Goal: Task Accomplishment & Management: Use online tool/utility

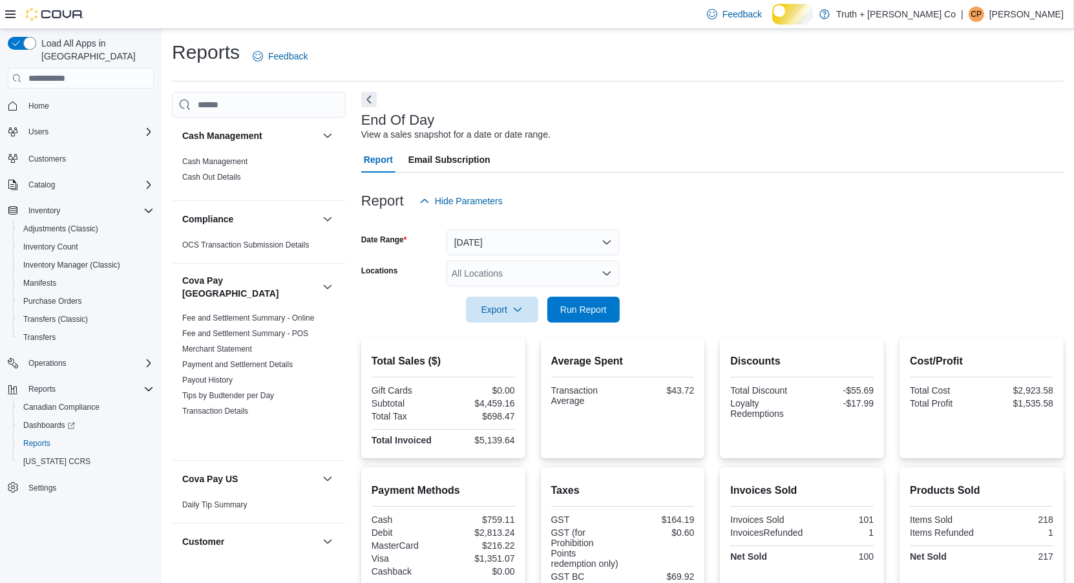
scroll to position [1371, 0]
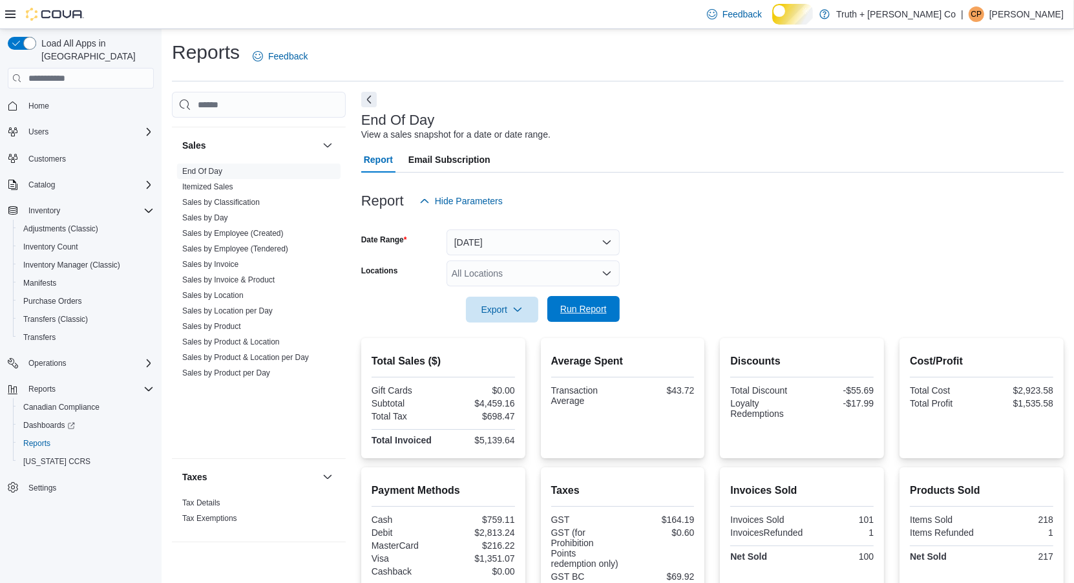
click at [569, 315] on span "Run Report" at bounding box center [583, 309] width 47 height 13
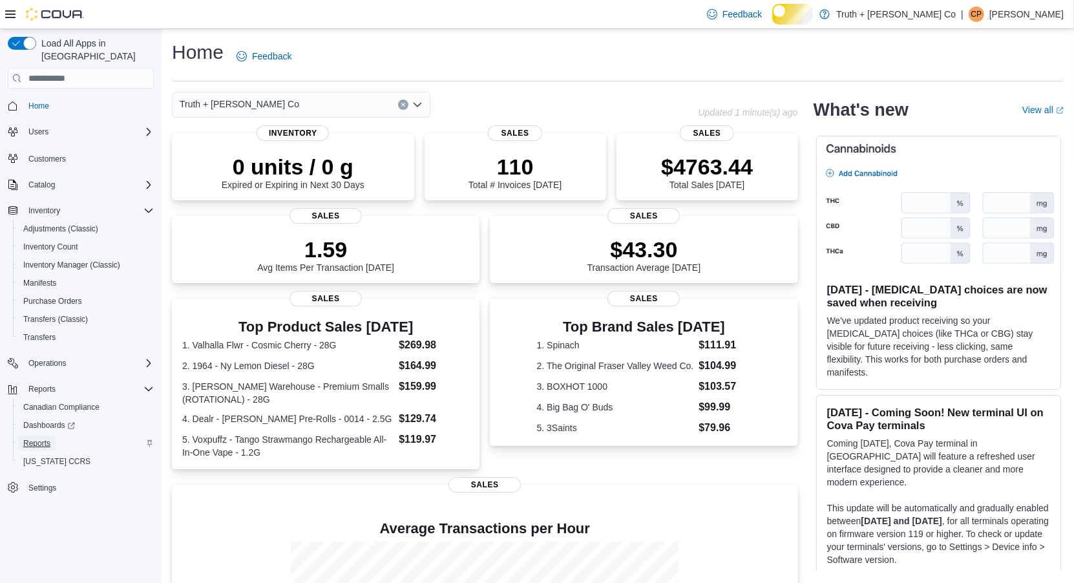
click at [48, 441] on span "Reports" at bounding box center [36, 443] width 27 height 10
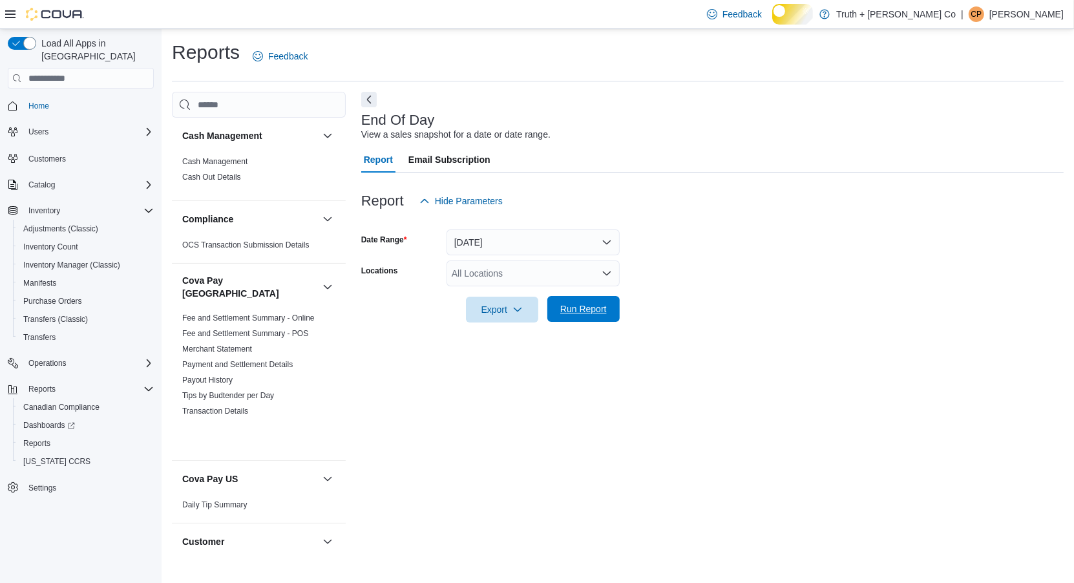
click at [569, 315] on span "Run Report" at bounding box center [583, 309] width 47 height 13
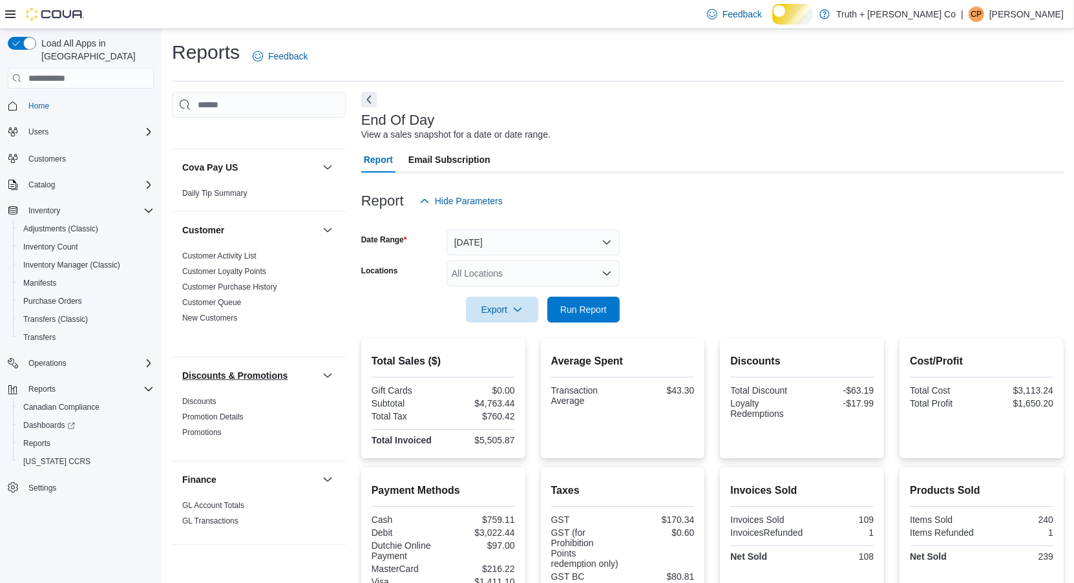
scroll to position [311, 0]
click at [211, 407] on link "Discounts" at bounding box center [199, 402] width 34 height 9
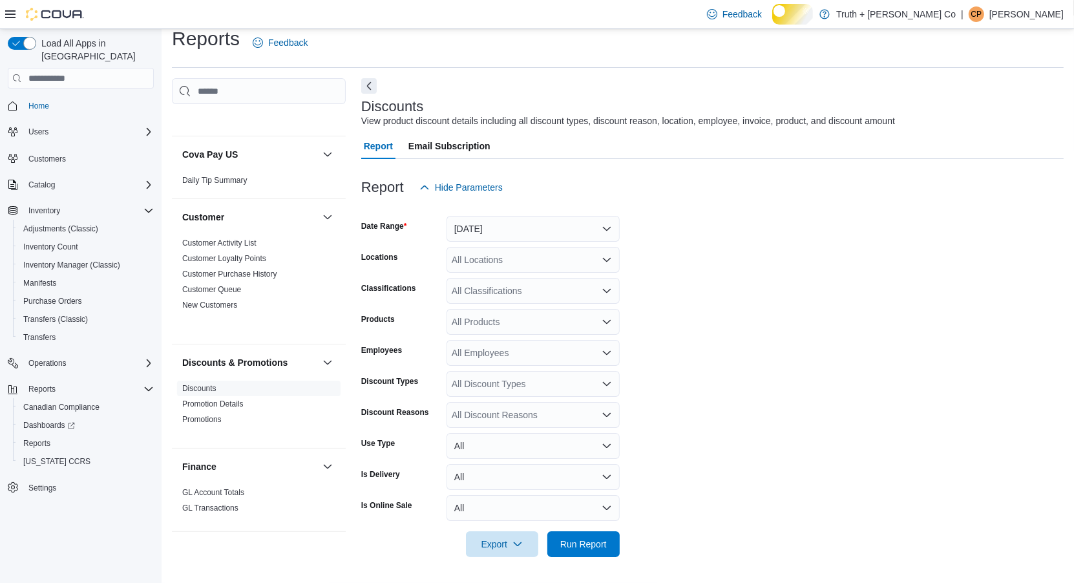
scroll to position [47, 0]
click at [368, 78] on button "Next" at bounding box center [369, 86] width 16 height 16
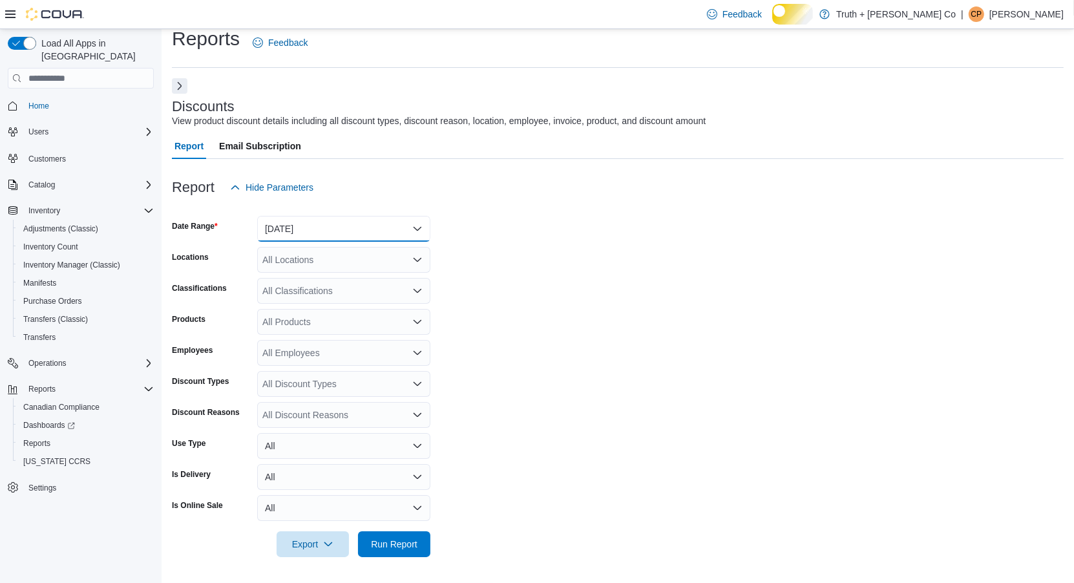
click at [376, 216] on button "[DATE]" at bounding box center [343, 229] width 173 height 26
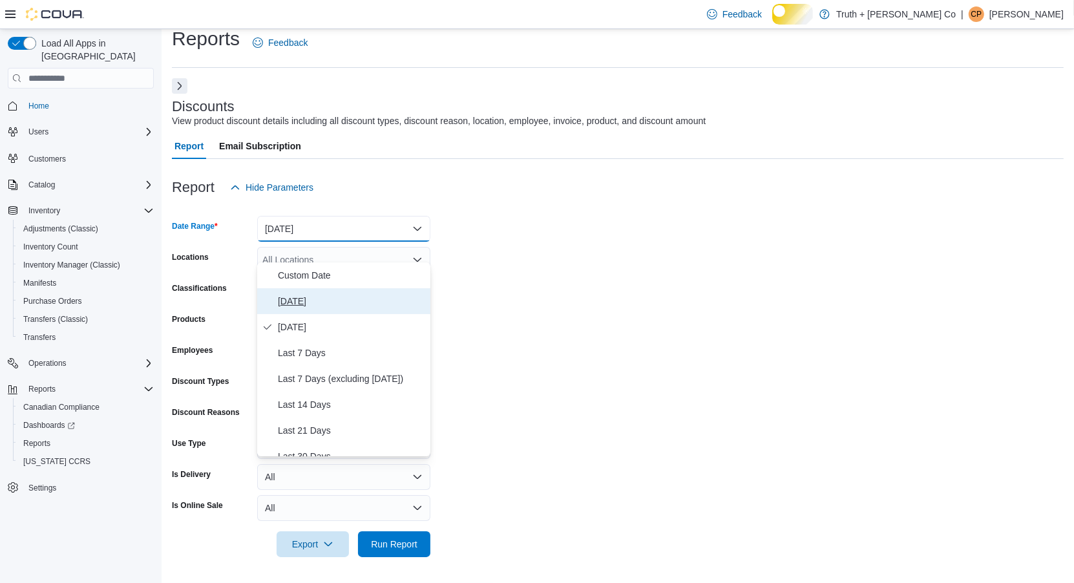
click at [297, 293] on span "[DATE]" at bounding box center [351, 301] width 147 height 16
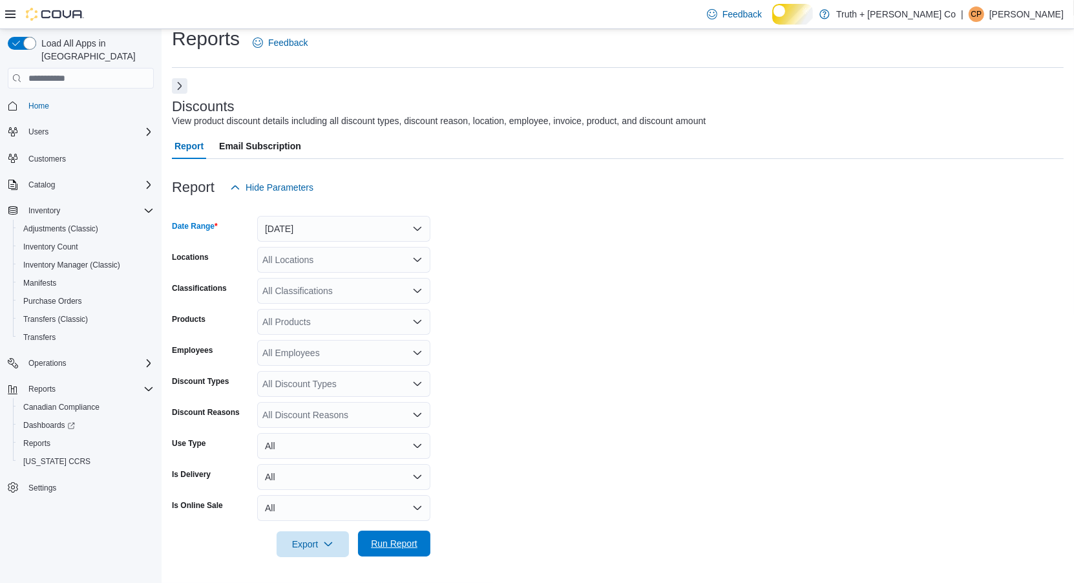
click at [405, 543] on span "Run Report" at bounding box center [394, 543] width 47 height 13
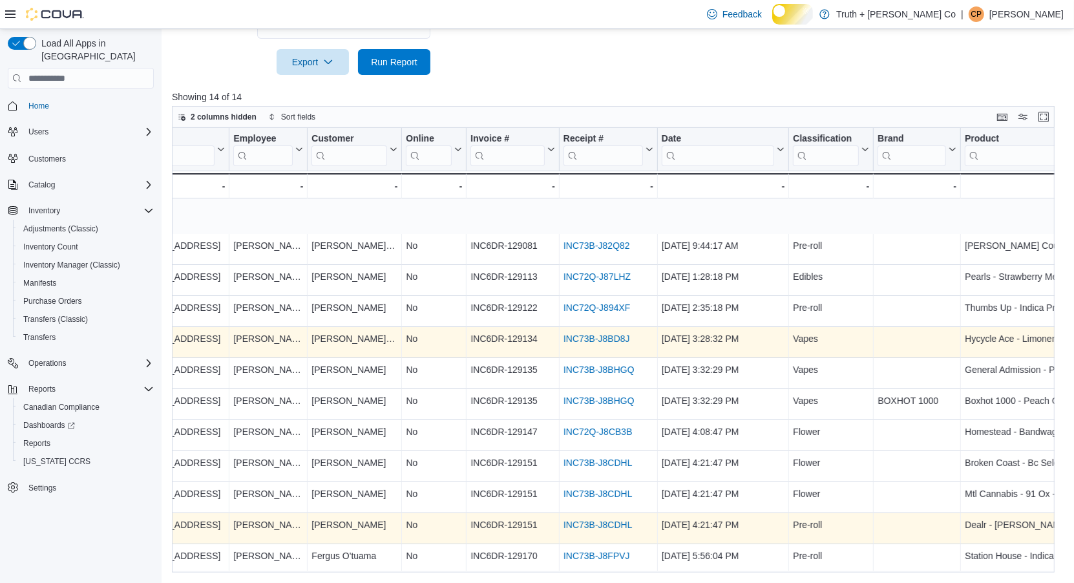
scroll to position [0, 319]
